Goal: Book appointment/travel/reservation

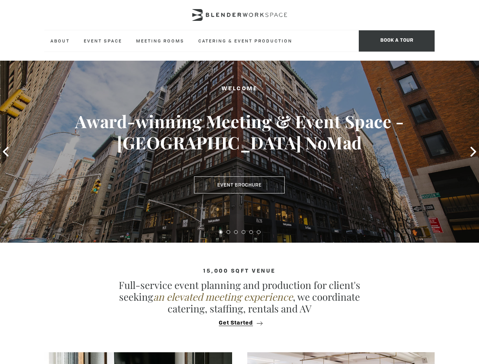
click at [397, 41] on span "BOOK A TOUR" at bounding box center [397, 40] width 76 height 21
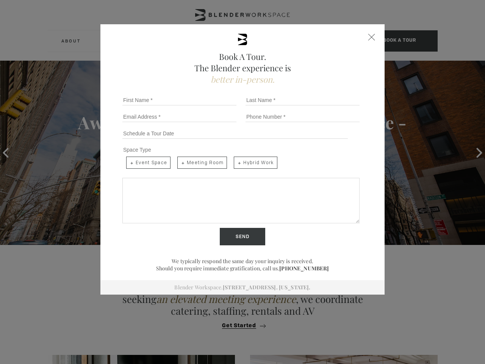
click at [221, 232] on input "Send" at bounding box center [242, 236] width 45 height 17
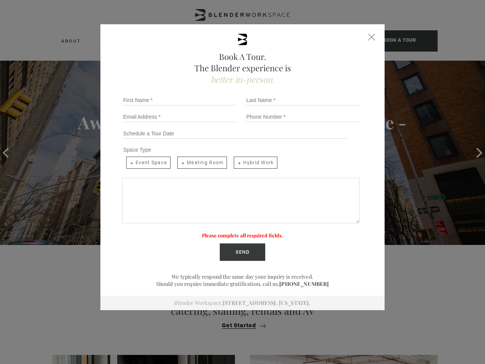
click at [228, 232] on label "Please complete all required fields." at bounding box center [242, 235] width 81 height 6
click at [236, 232] on label "Please complete all required fields." at bounding box center [242, 235] width 81 height 6
click at [243, 232] on label "Please complete all required fields." at bounding box center [242, 235] width 81 height 6
click at [251, 232] on label "Please complete all required fields." at bounding box center [242, 235] width 81 height 6
click at [259, 232] on label "Please complete all required fields." at bounding box center [242, 235] width 81 height 6
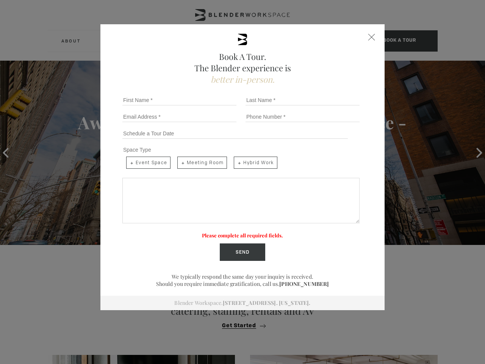
click at [239, 323] on div "Book A Tour. The Blender experience is better in-person. Team Size 1 2 3 4 5 6 …" at bounding box center [242, 182] width 485 height 364
